Goal: Information Seeking & Learning: Learn about a topic

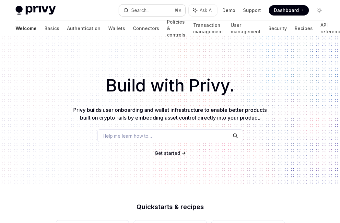
click at [147, 9] on div "Search..." at bounding box center [140, 10] width 18 height 8
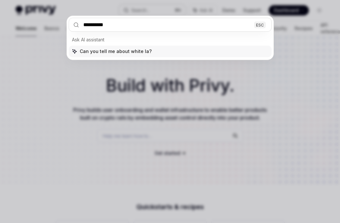
type input "**********"
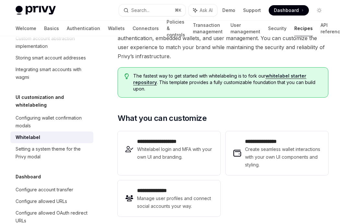
scroll to position [78, 0]
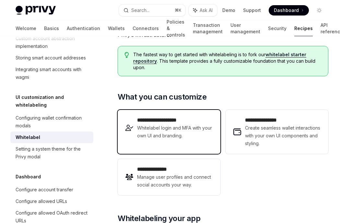
click at [171, 137] on span "Whitelabel login and MFA with your own UI and branding." at bounding box center [174, 132] width 75 height 16
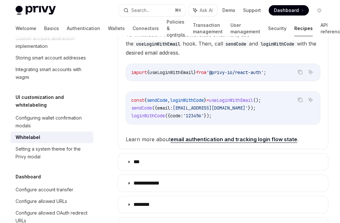
scroll to position [431, 0]
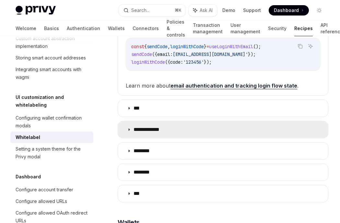
click at [160, 130] on p "**********" at bounding box center [148, 130] width 31 height 6
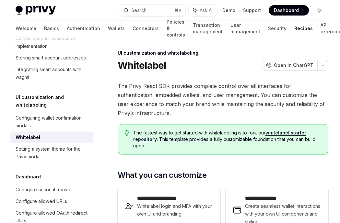
click at [148, 70] on h1 "Whitelabel" at bounding box center [141, 66] width 49 height 12
click at [136, 61] on h1 "Whitelabel" at bounding box center [141, 66] width 49 height 12
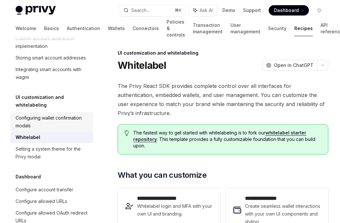
click at [29, 114] on div "Configuring wallet confirmation modals" at bounding box center [53, 122] width 74 height 16
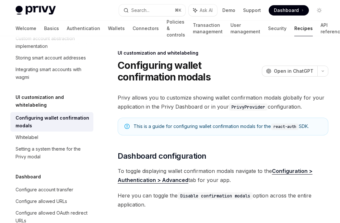
click at [26, 145] on div "Setting a system theme for the Privy modal" at bounding box center [53, 153] width 74 height 16
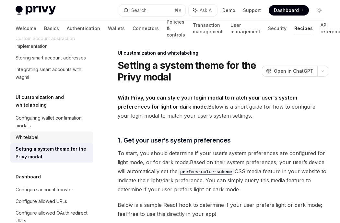
click at [27, 134] on div "Whitelabel" at bounding box center [27, 138] width 23 height 8
type textarea "*"
